Goal: Transaction & Acquisition: Book appointment/travel/reservation

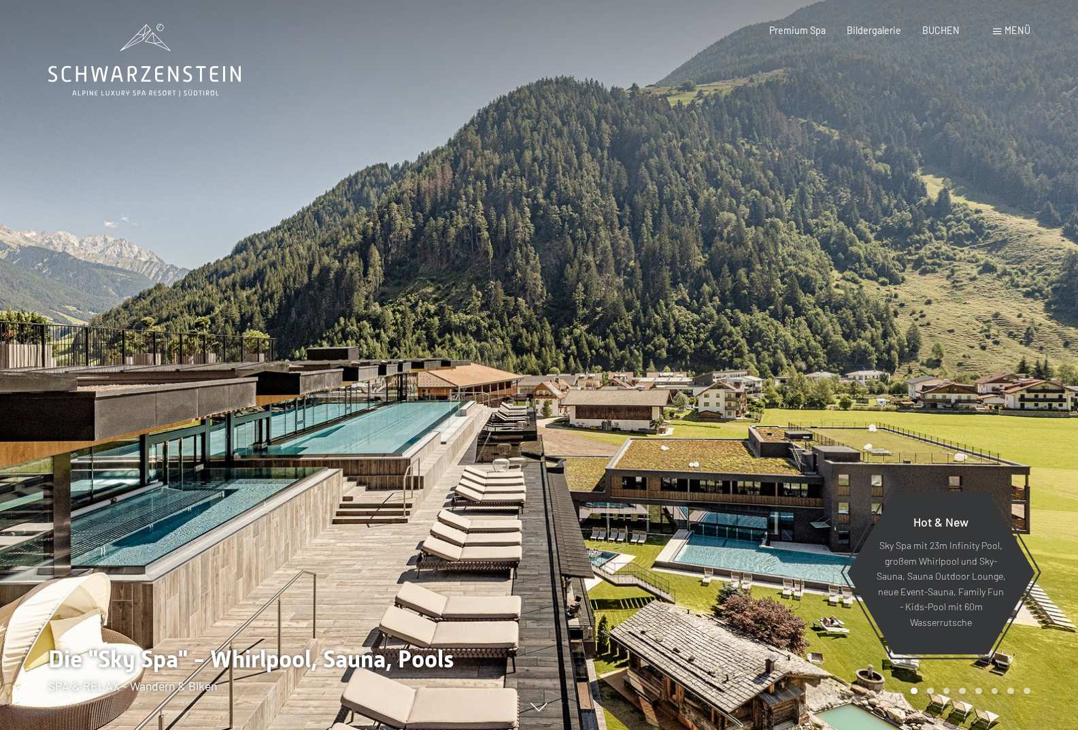
click at [1026, 30] on span "Menü" at bounding box center [1018, 30] width 26 height 12
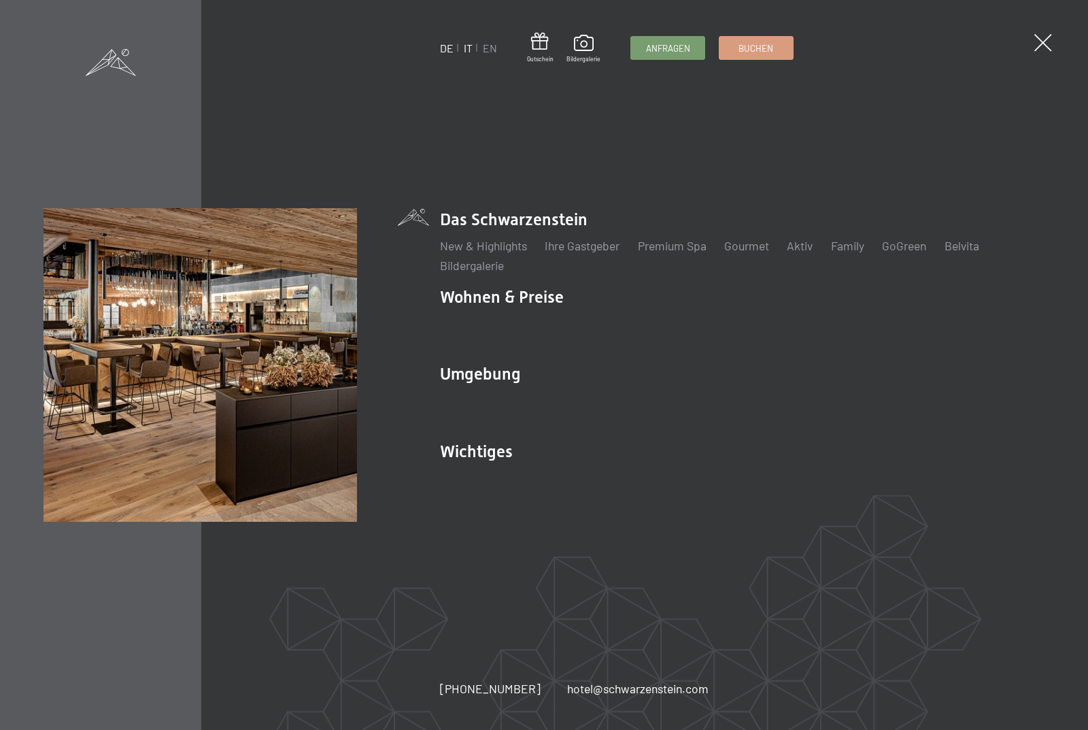
click at [469, 50] on link "IT" at bounding box center [468, 47] width 9 height 13
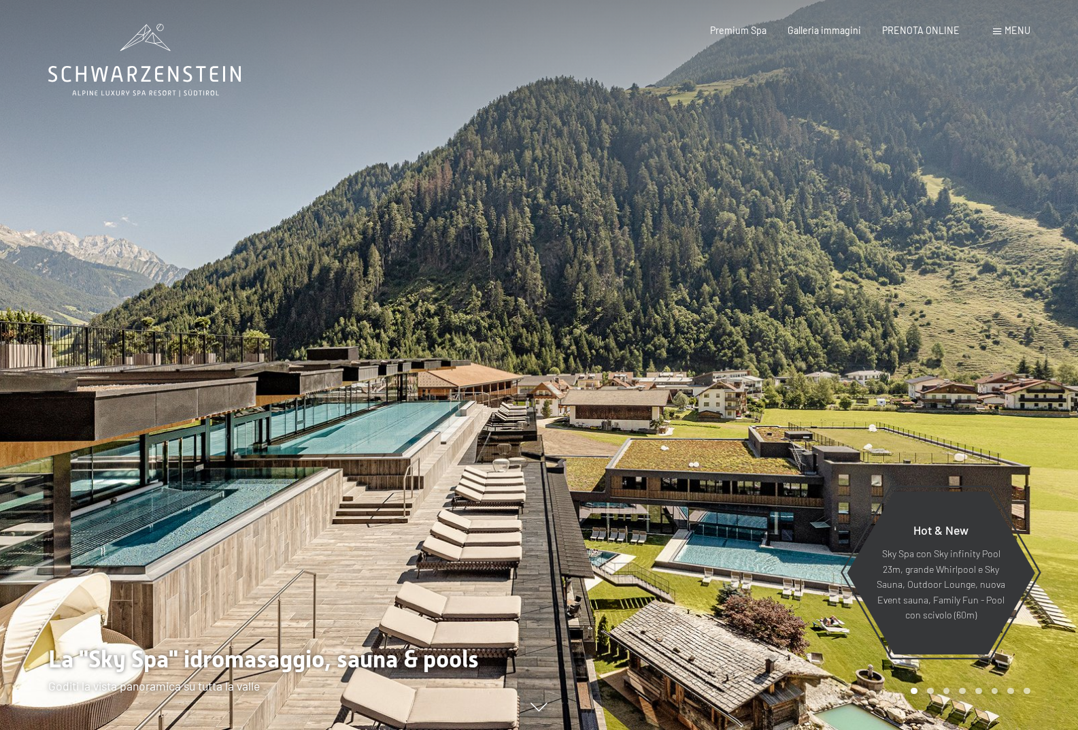
click at [1018, 29] on span "Menu" at bounding box center [1018, 30] width 26 height 12
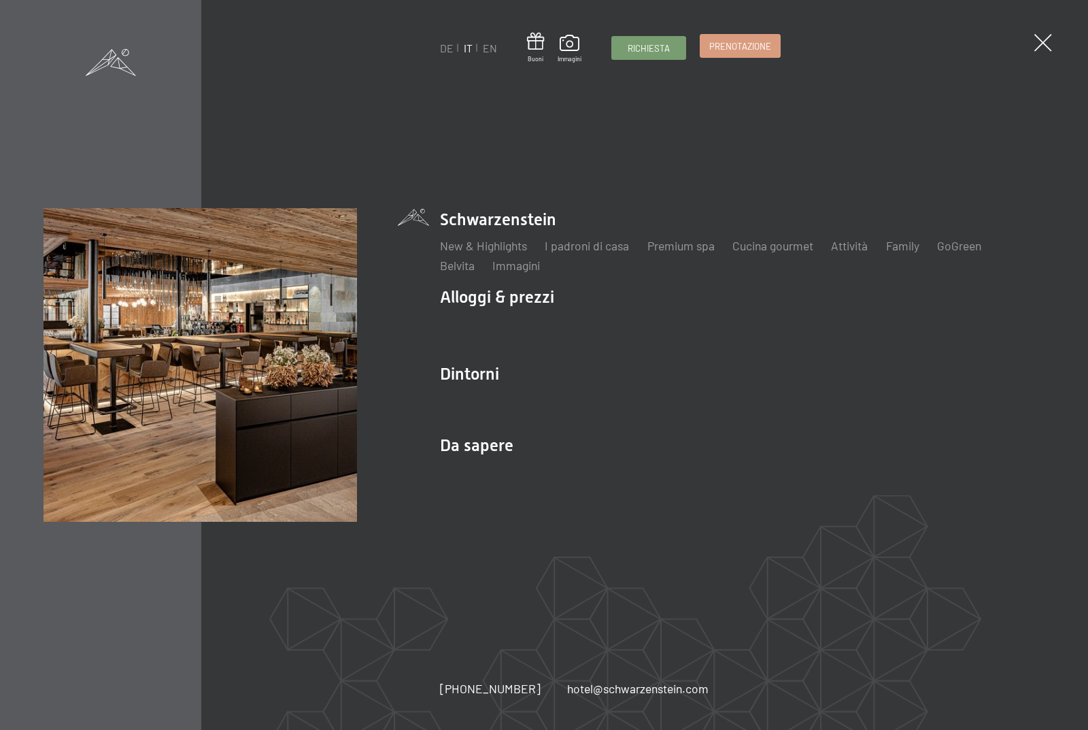
click at [757, 44] on span "Prenotazione" at bounding box center [740, 46] width 62 height 12
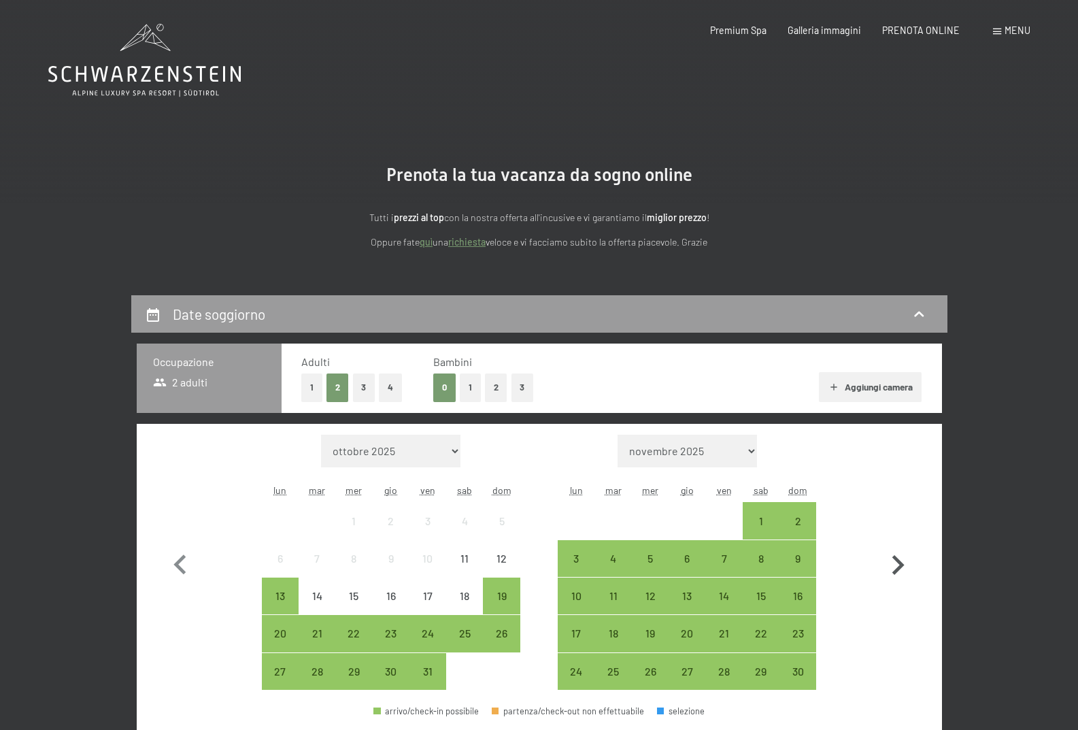
click at [903, 565] on icon "button" at bounding box center [898, 565] width 12 height 20
select select "[DATE]"
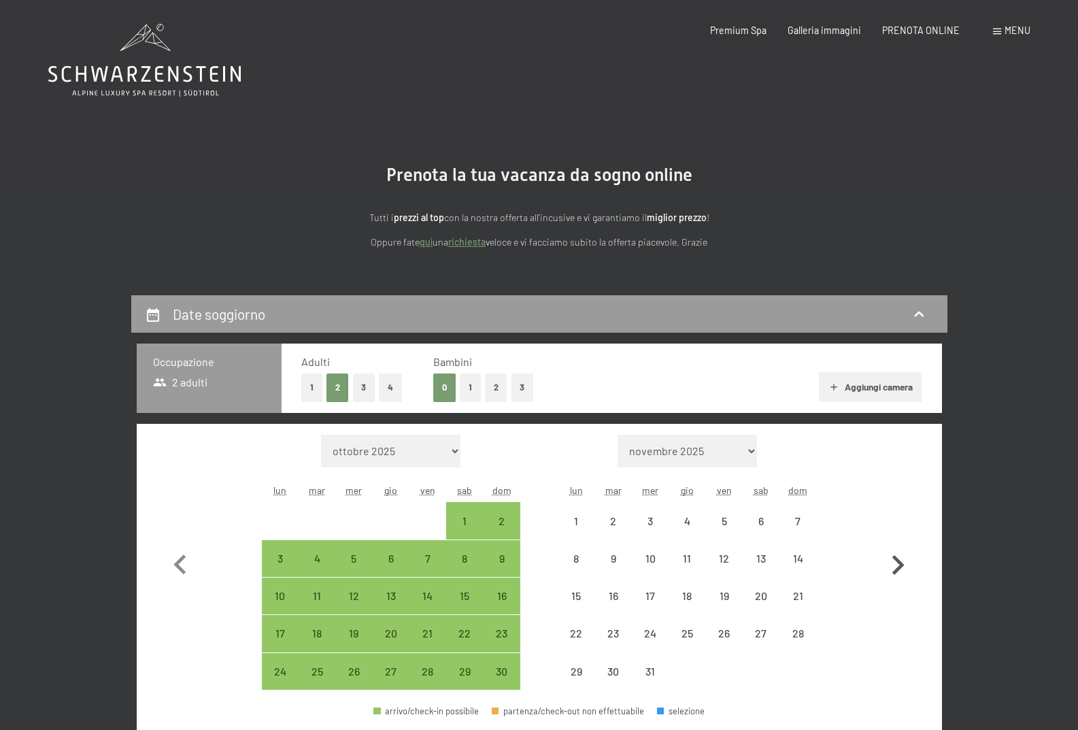
click at [902, 564] on icon "button" at bounding box center [898, 565] width 12 height 20
select select "[DATE]"
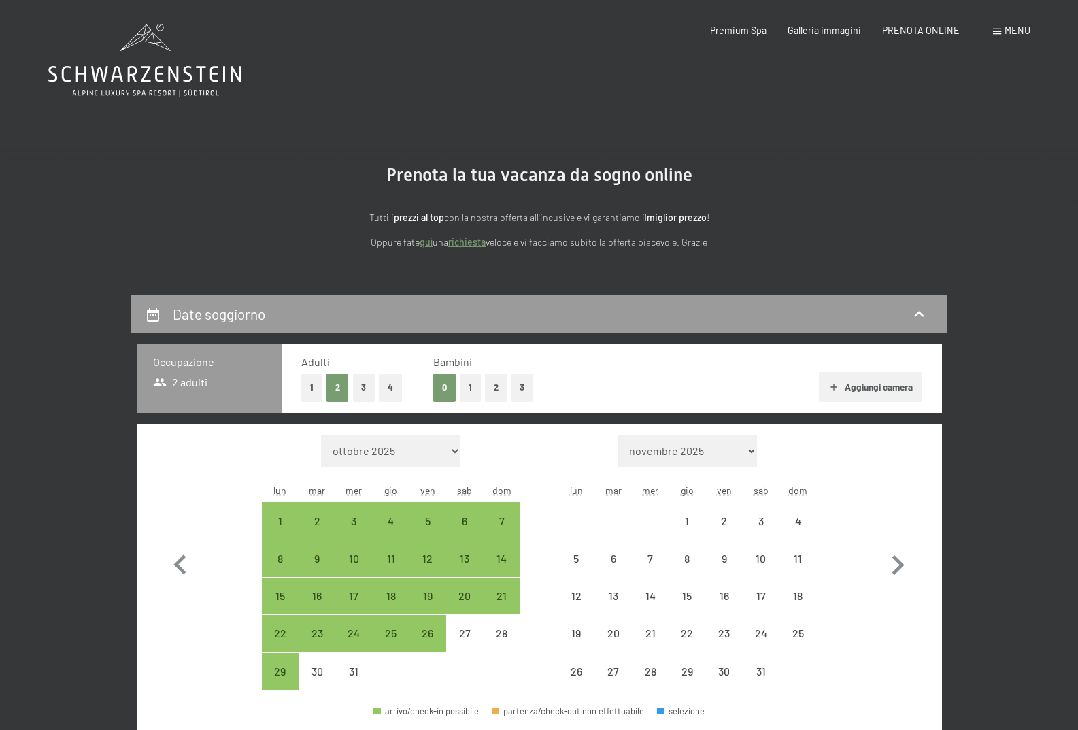
select select "[DATE]"
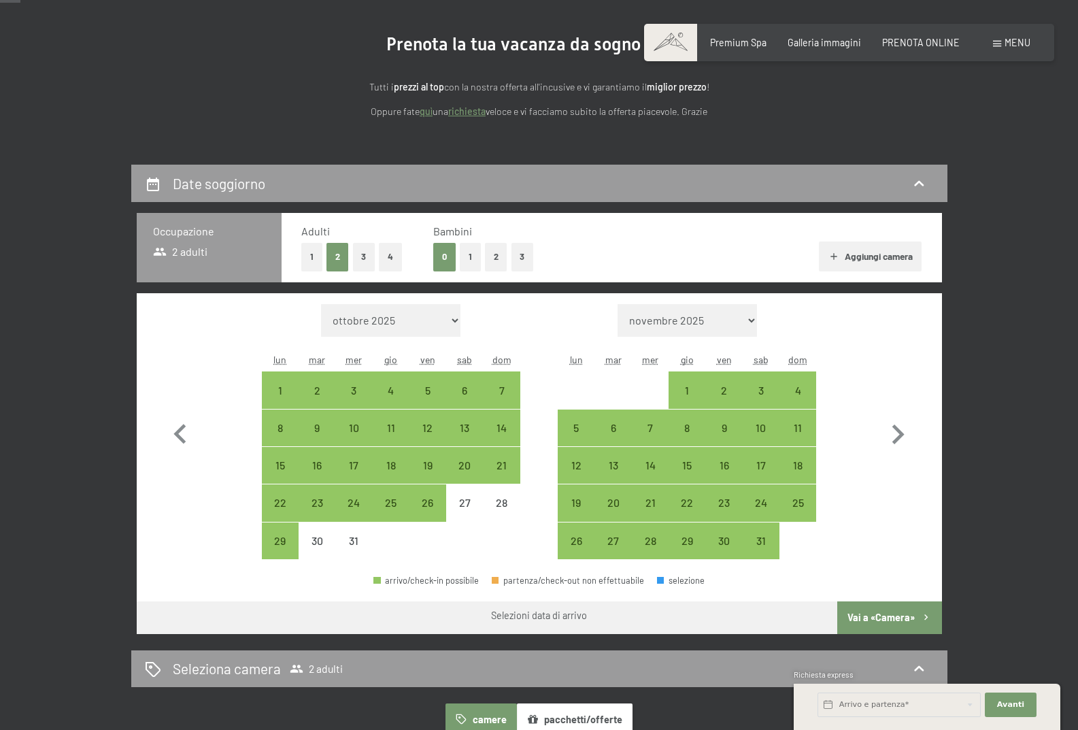
scroll to position [136, 0]
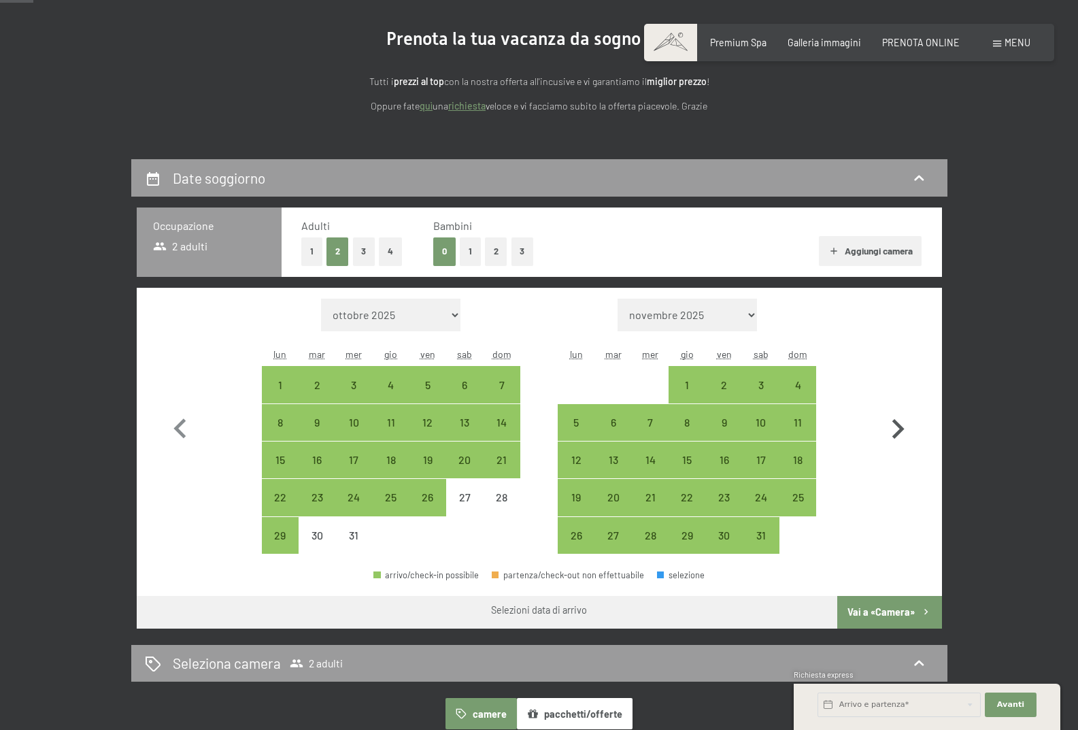
click at [898, 431] on icon "button" at bounding box center [897, 428] width 39 height 39
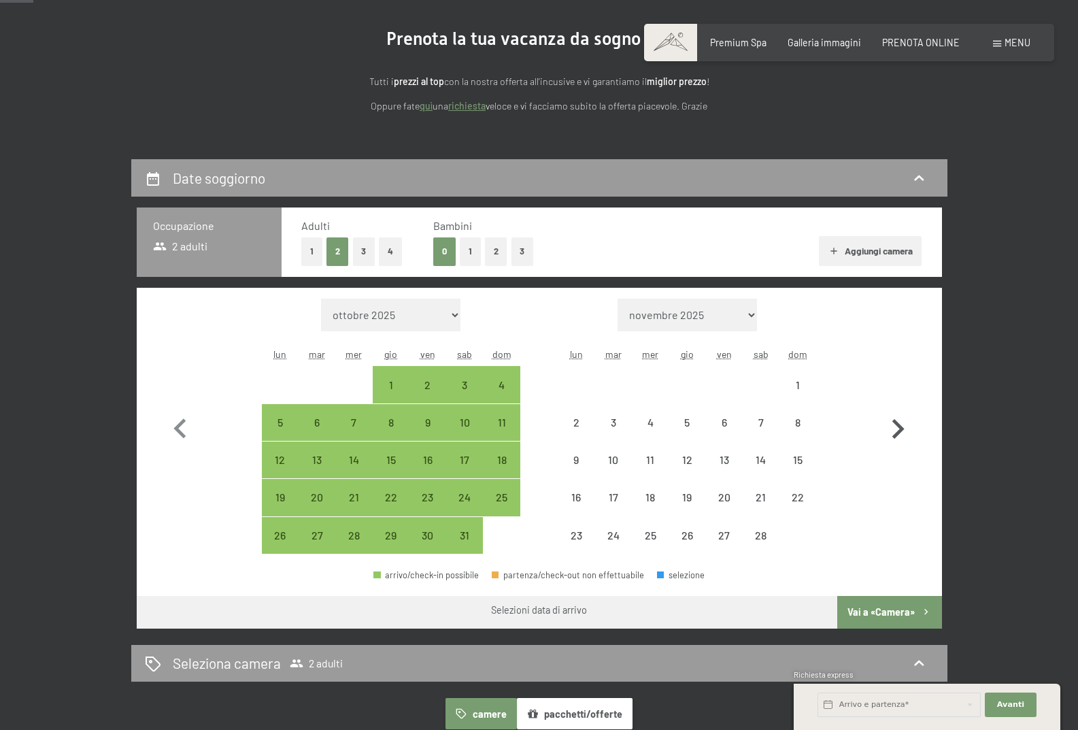
select select "[DATE]"
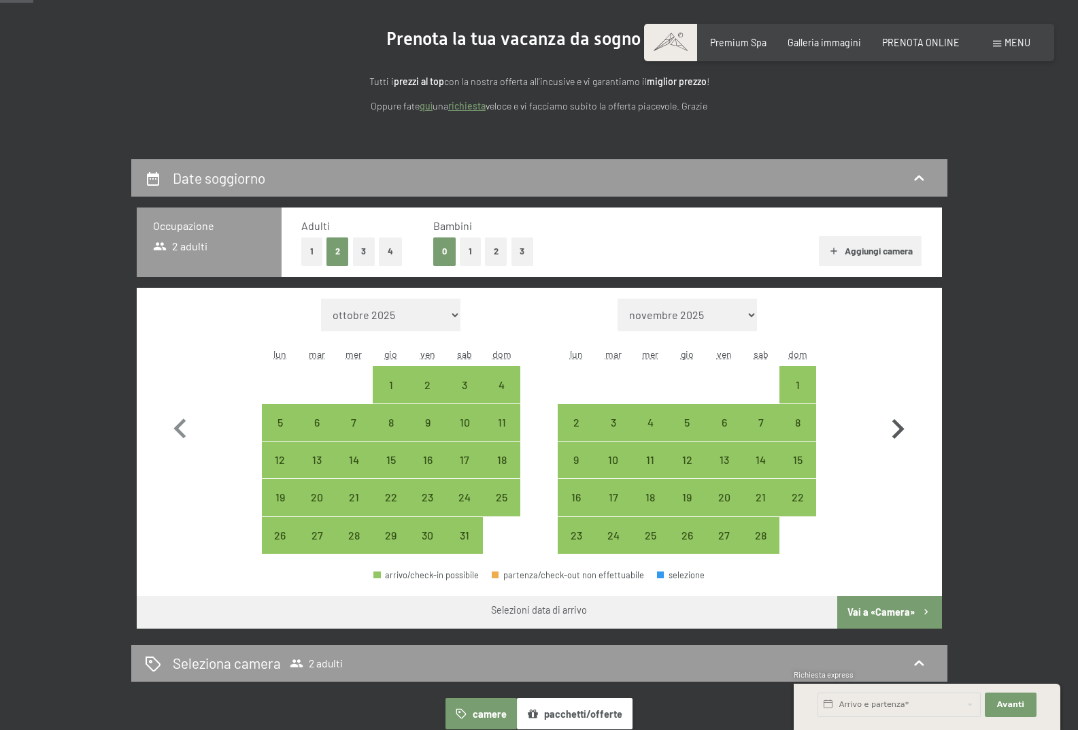
click at [903, 431] on icon "button" at bounding box center [897, 428] width 39 height 39
select select "[DATE]"
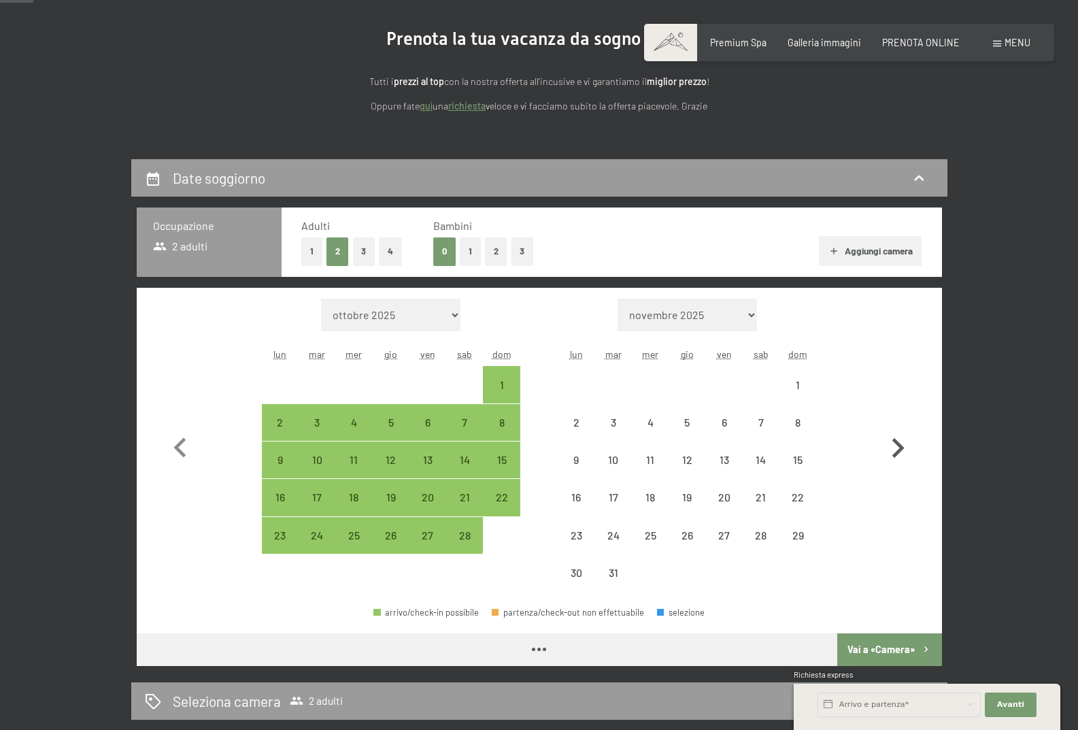
select select "[DATE]"
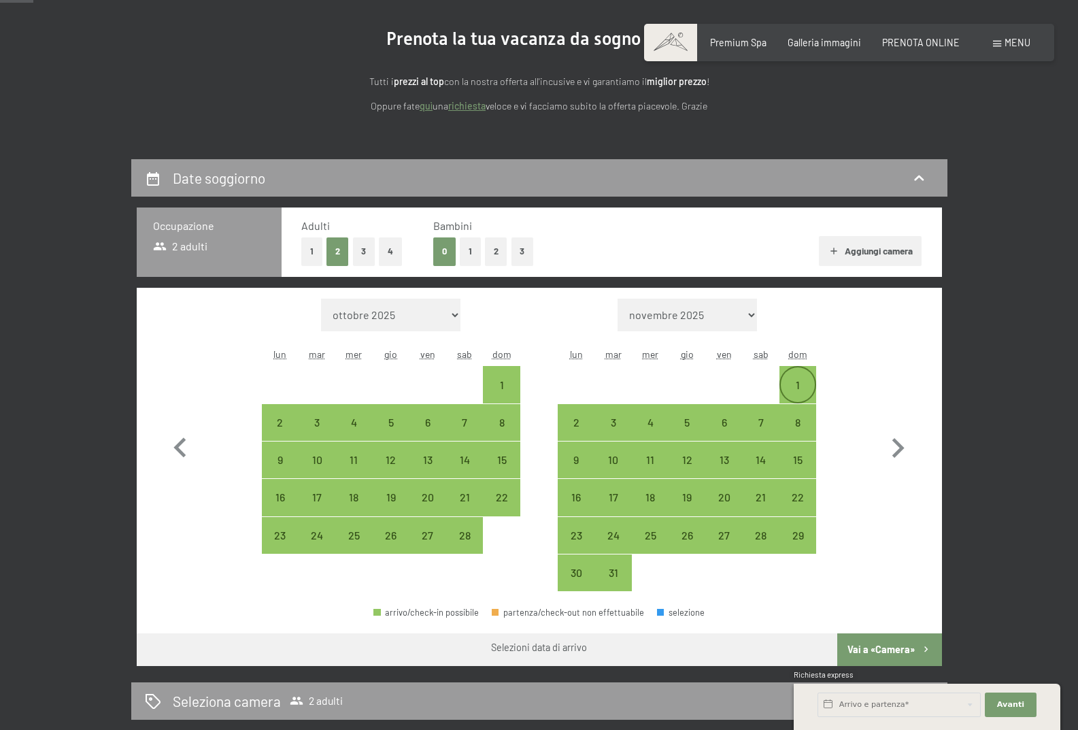
click at [799, 377] on div "1" at bounding box center [798, 384] width 34 height 34
select select "[DATE]"
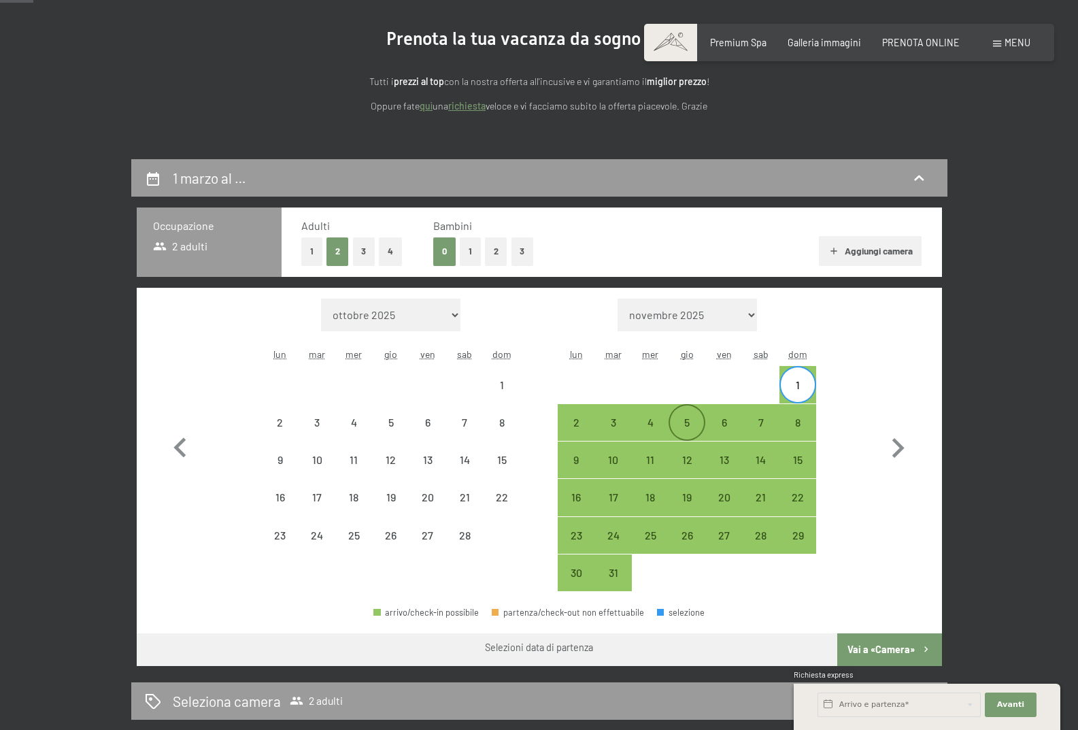
click at [690, 422] on div "5" at bounding box center [687, 434] width 34 height 34
select select "[DATE]"
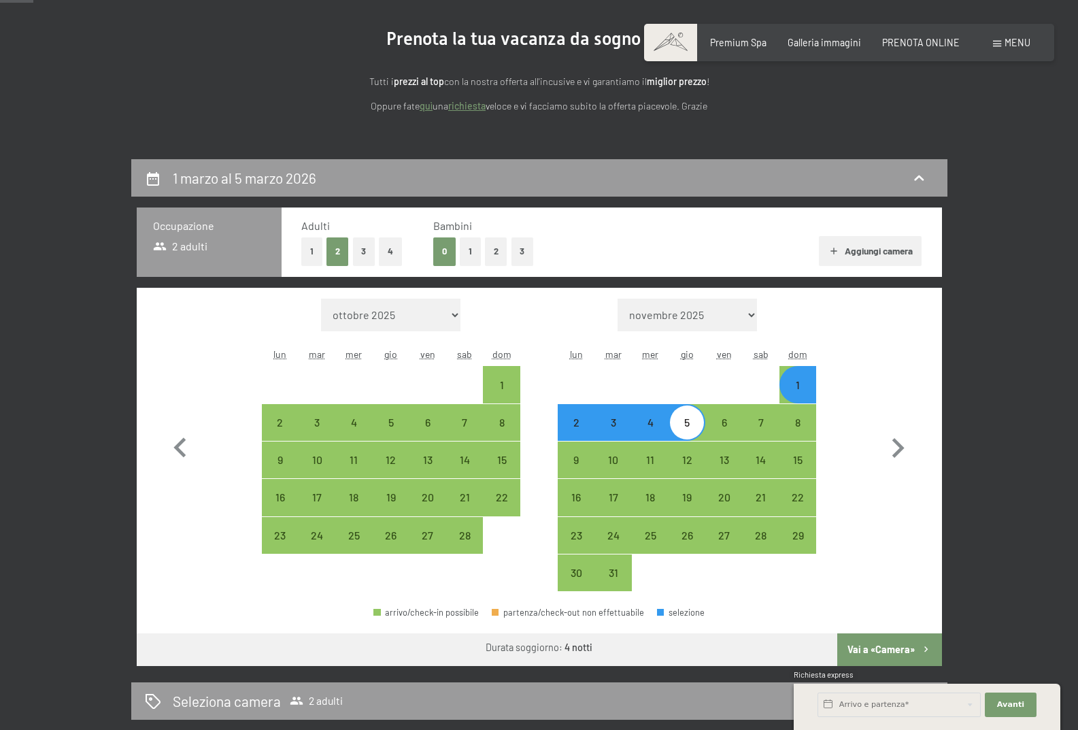
click at [890, 648] on button "Vai a «Camera»" at bounding box center [889, 649] width 104 height 33
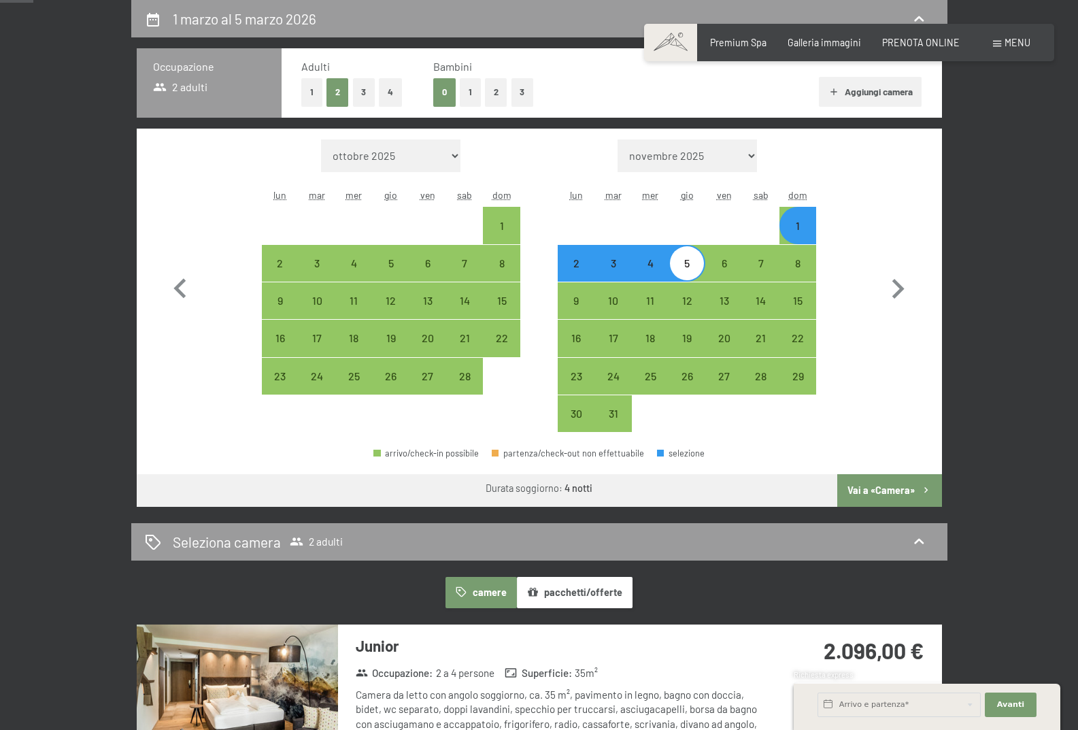
select select "[DATE]"
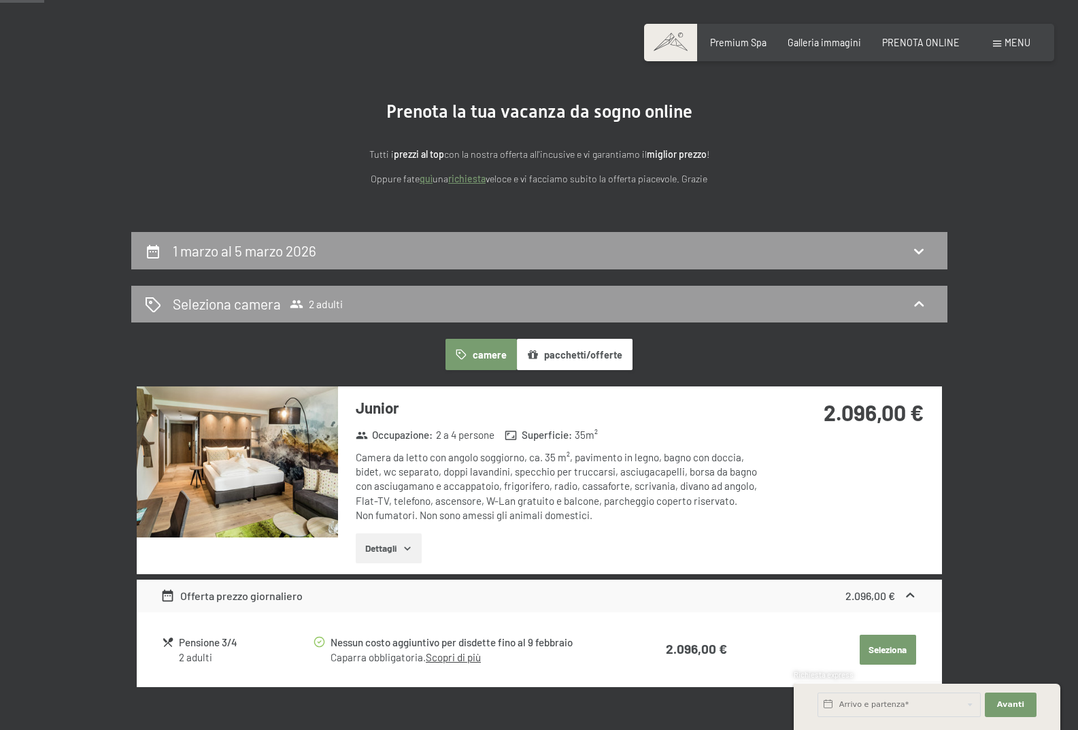
scroll to position [0, 0]
